Goal: Check status

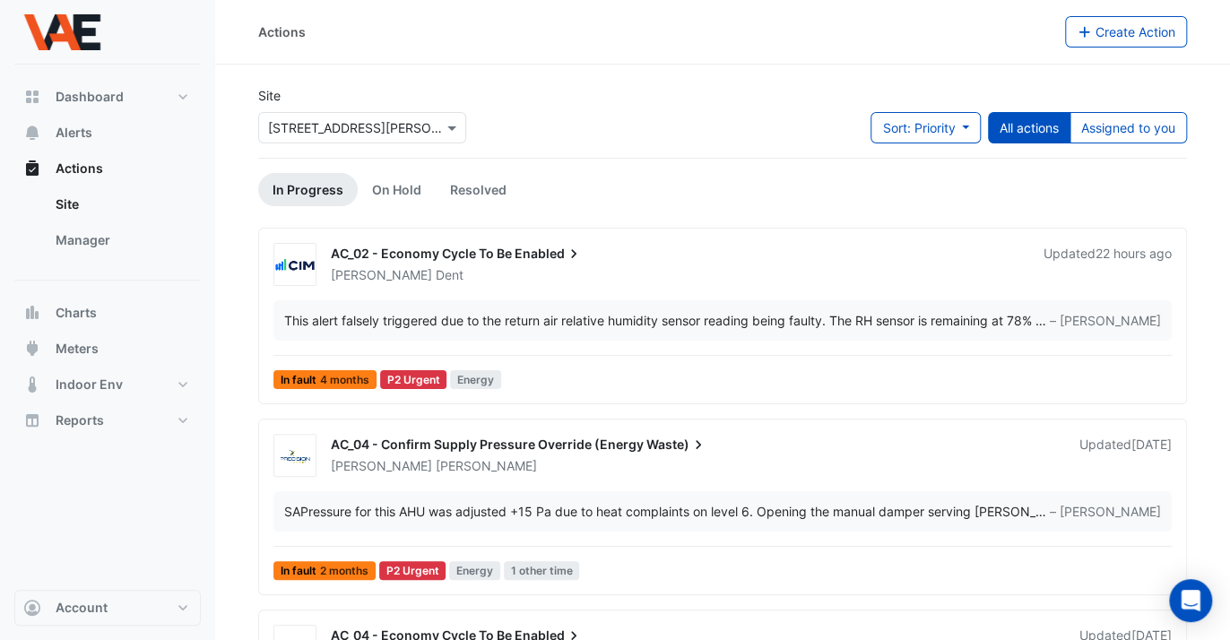
click at [289, 121] on input "text" at bounding box center [344, 128] width 152 height 19
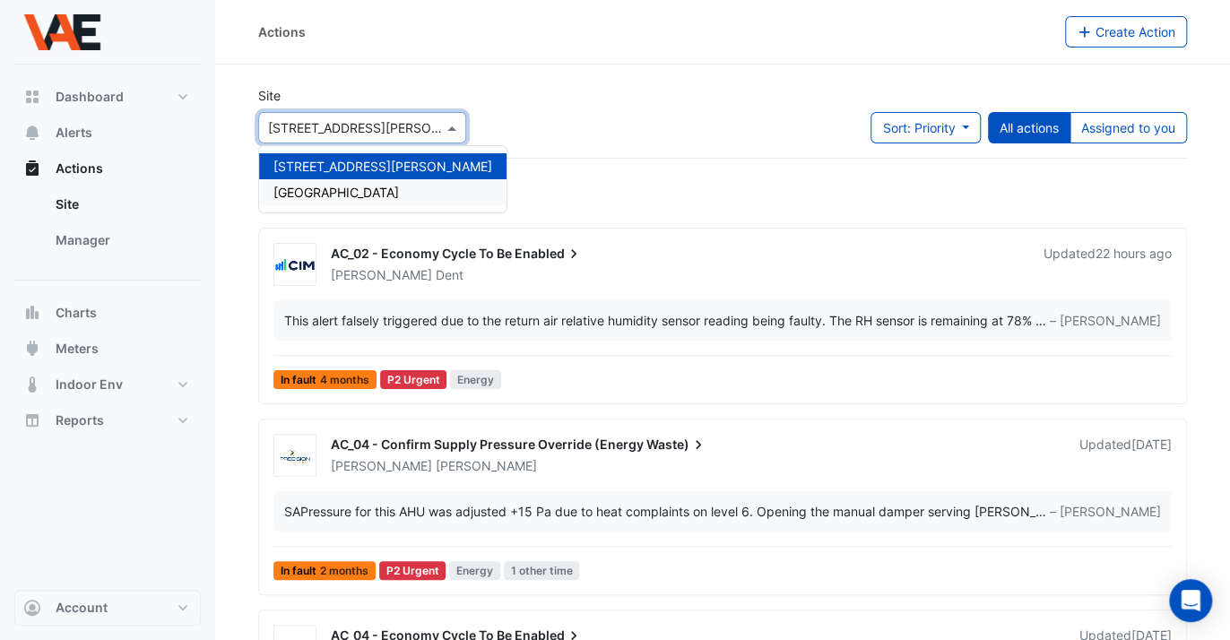
click at [374, 200] on div "[GEOGRAPHIC_DATA]" at bounding box center [382, 192] width 247 height 26
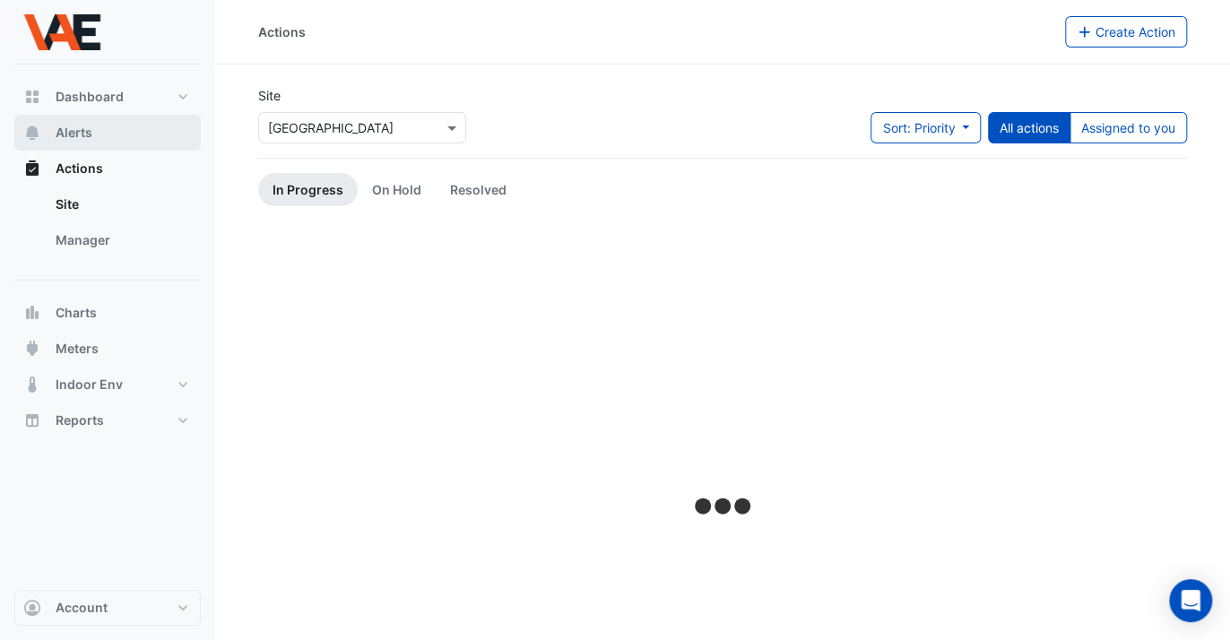
click at [75, 133] on span "Alerts" at bounding box center [74, 133] width 37 height 18
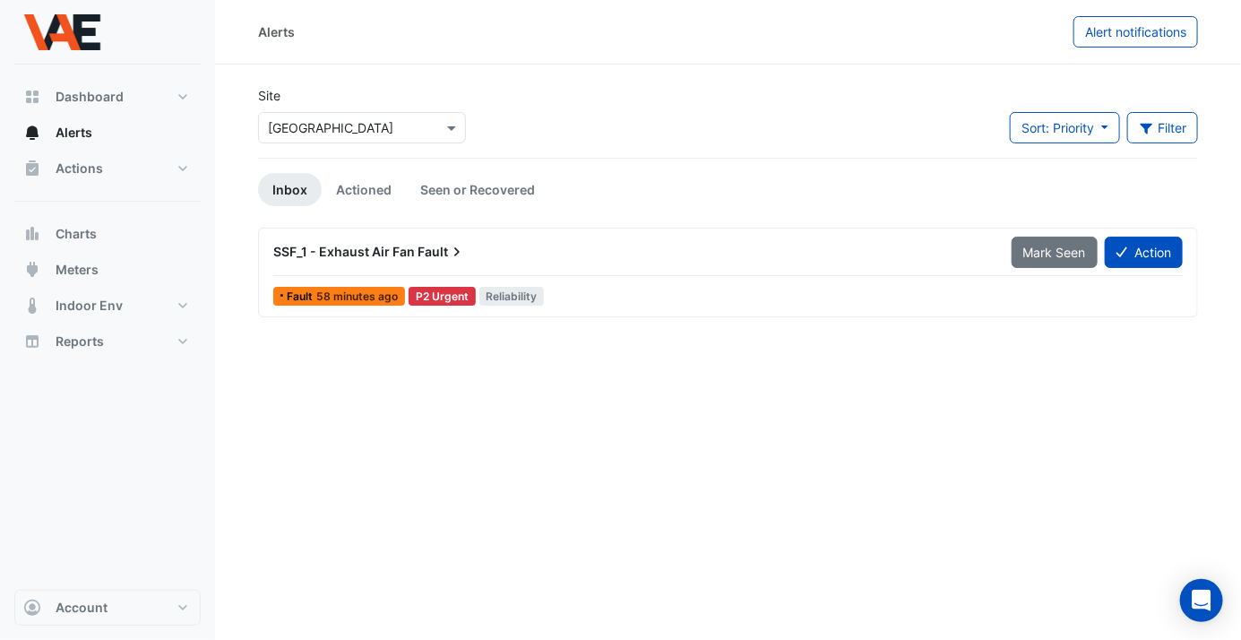
click at [413, 253] on div "SSF_1 - Exhaust Air Fan Fault" at bounding box center [631, 252] width 717 height 18
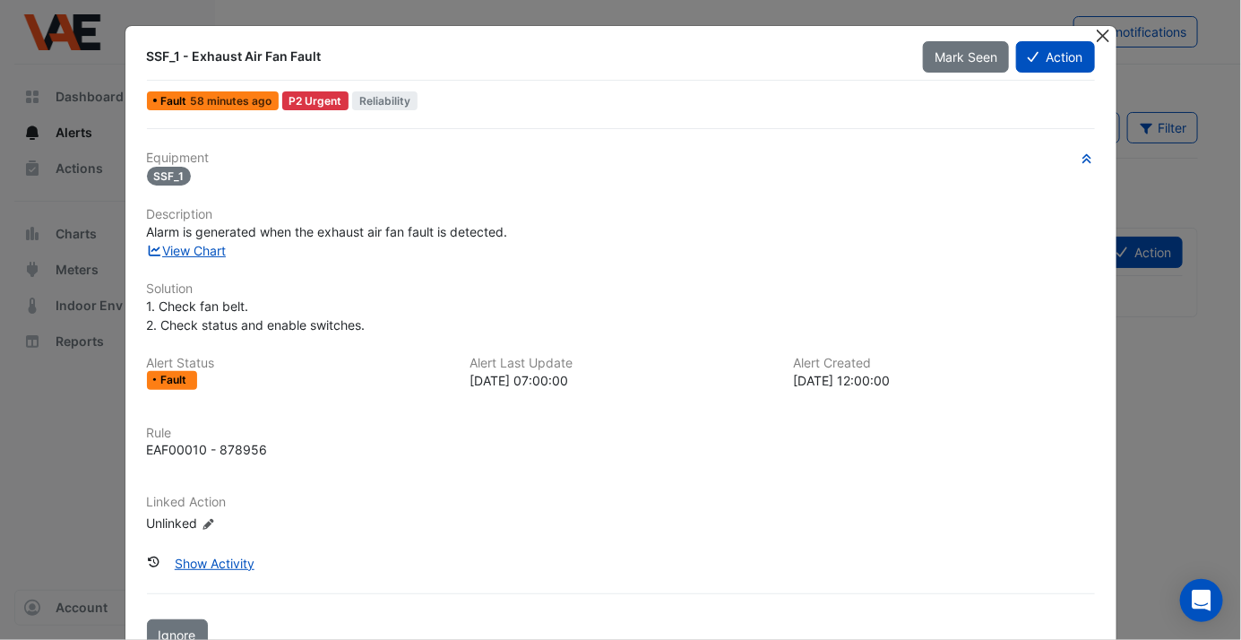
click at [1099, 35] on button "Close" at bounding box center [1103, 35] width 19 height 19
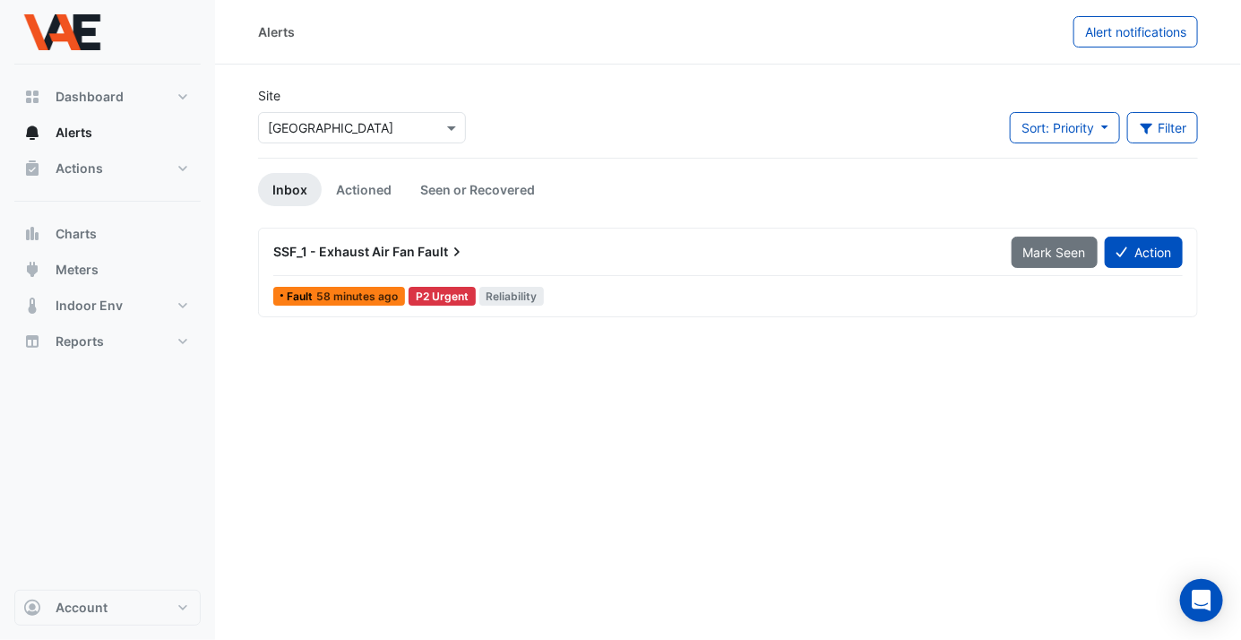
click at [396, 247] on span "SSF_1 - Exhaust Air Fan" at bounding box center [344, 251] width 142 height 15
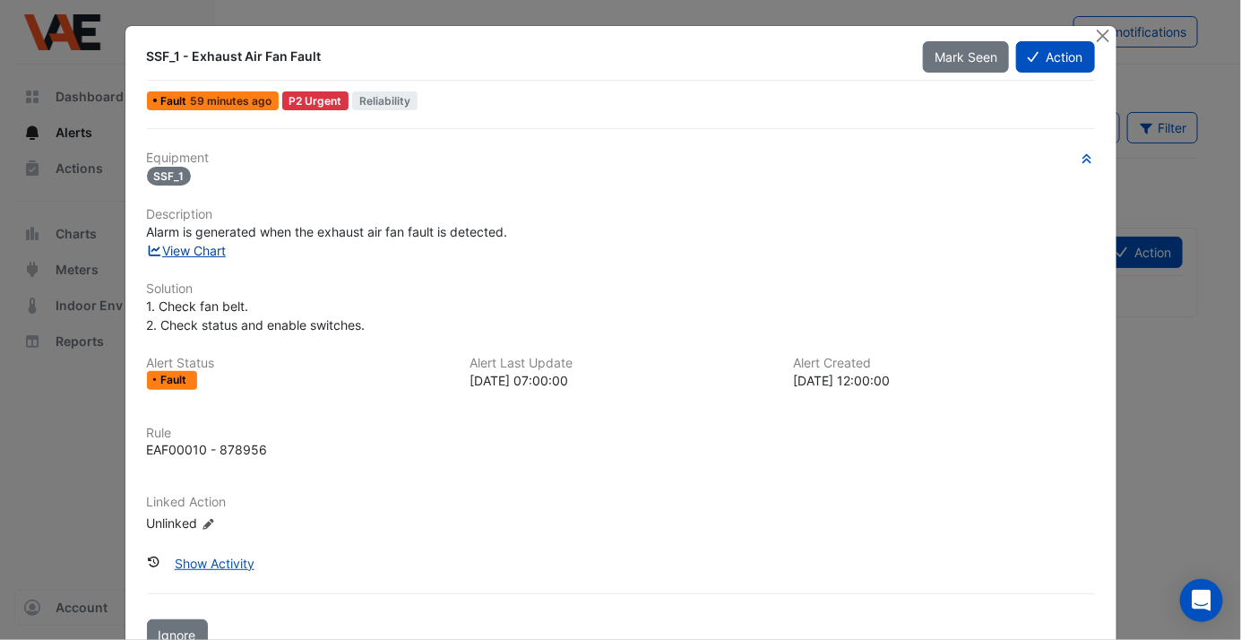
click at [203, 247] on link "View Chart" at bounding box center [187, 250] width 80 height 15
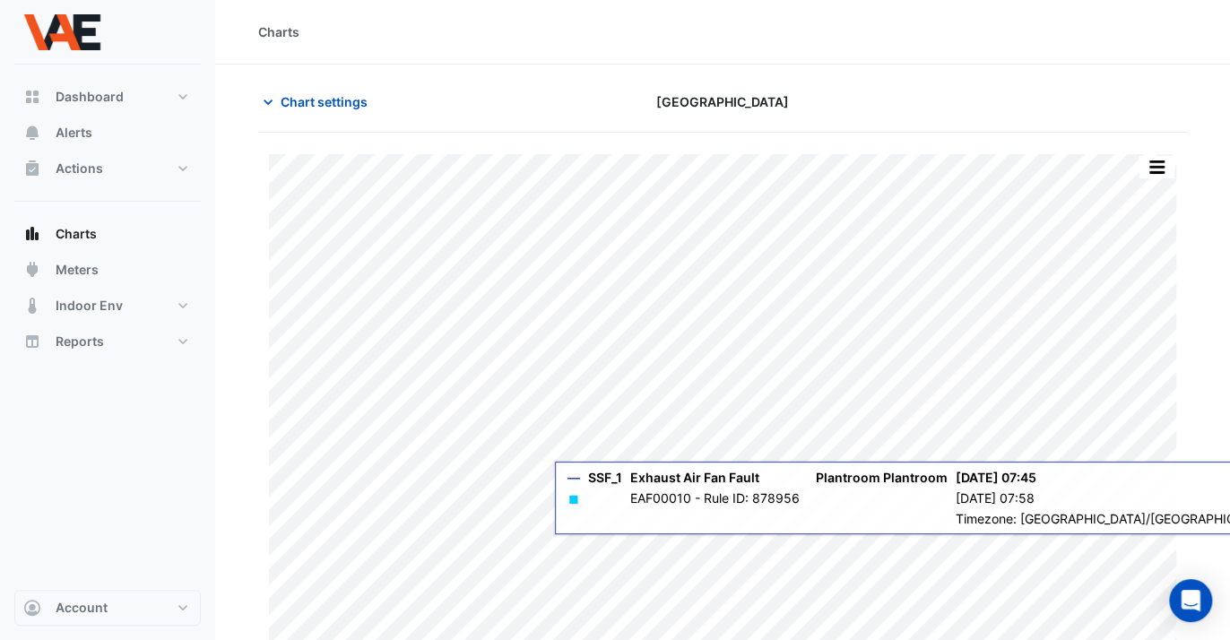
scroll to position [40, 0]
